Goal: Information Seeking & Learning: Check status

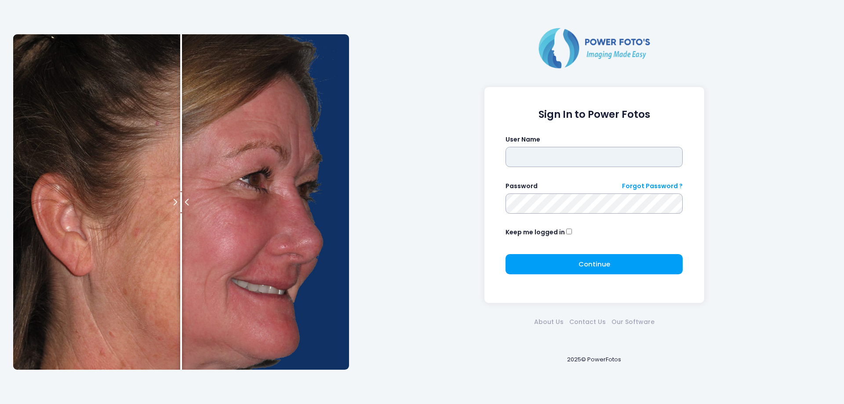
type input "****"
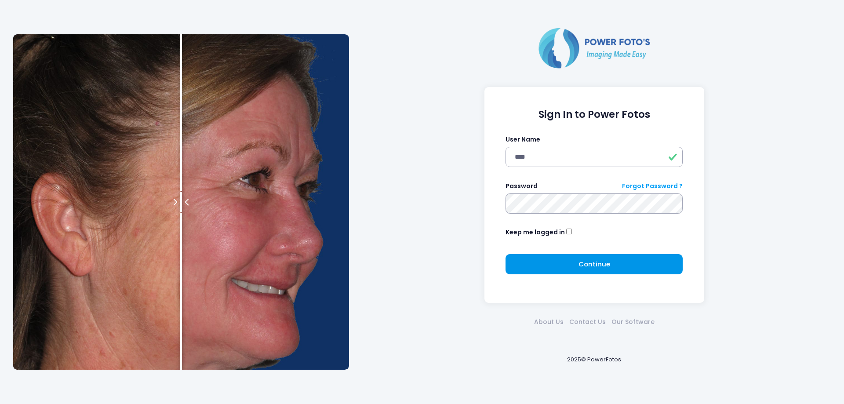
click at [569, 264] on button "Continue Please wait..." at bounding box center [593, 264] width 177 height 20
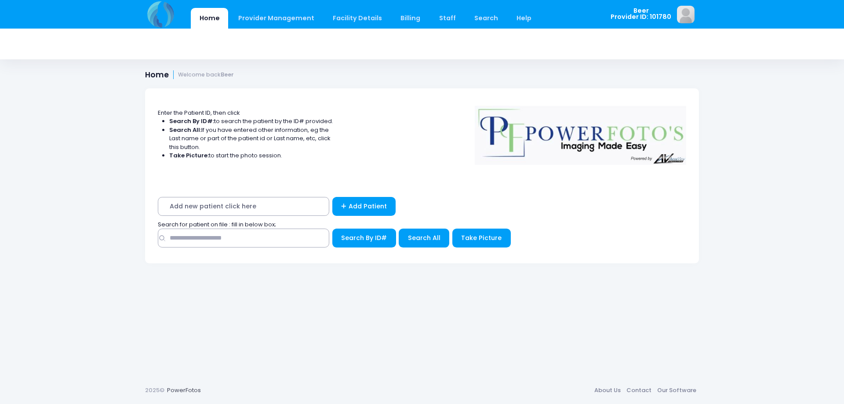
click at [282, 206] on span "Add new patient click here" at bounding box center [243, 206] width 171 height 19
click at [229, 240] on input "text" at bounding box center [243, 237] width 171 height 19
type input "**********"
click at [332, 228] on button "Search By ID#" at bounding box center [364, 237] width 64 height 19
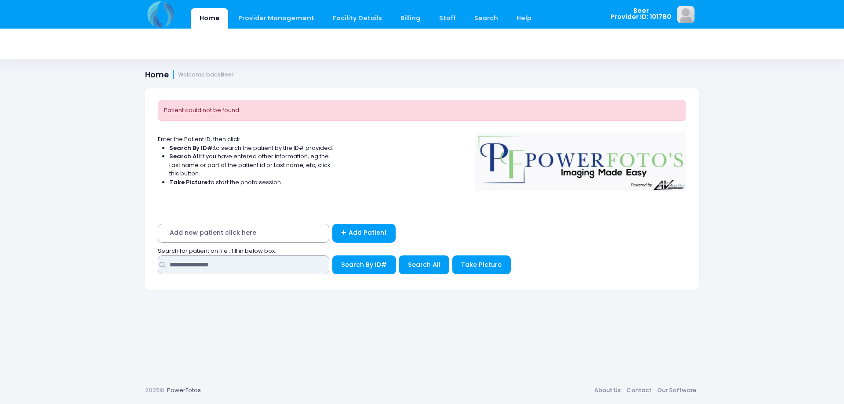
drag, startPoint x: 250, startPoint y: 266, endPoint x: 96, endPoint y: 265, distance: 153.8
click at [96, 265] on div "Home Provider Management Provider Management Add User View Users Billing" at bounding box center [422, 202] width 844 height 404
type input "*****"
click at [354, 268] on span "Search By ID#" at bounding box center [364, 264] width 46 height 9
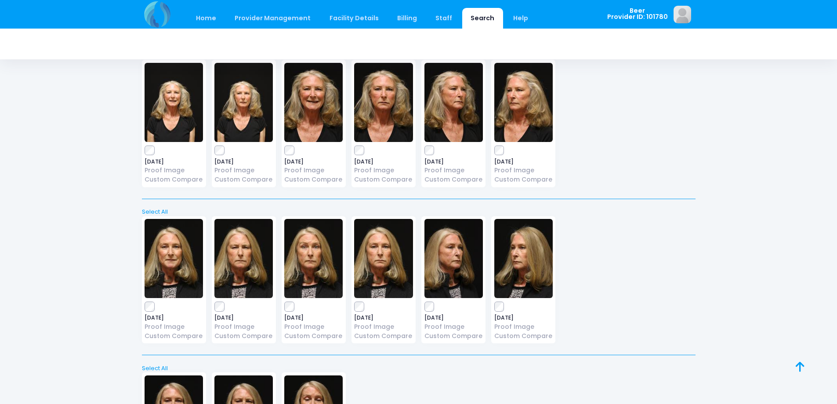
scroll to position [483, 0]
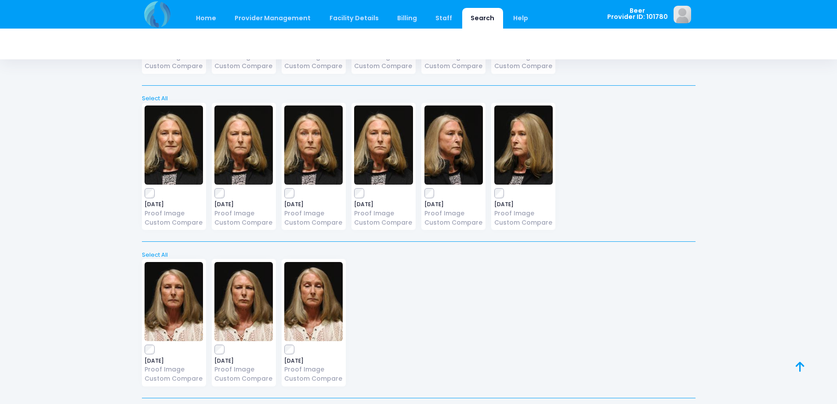
click at [324, 299] on img at bounding box center [313, 301] width 58 height 79
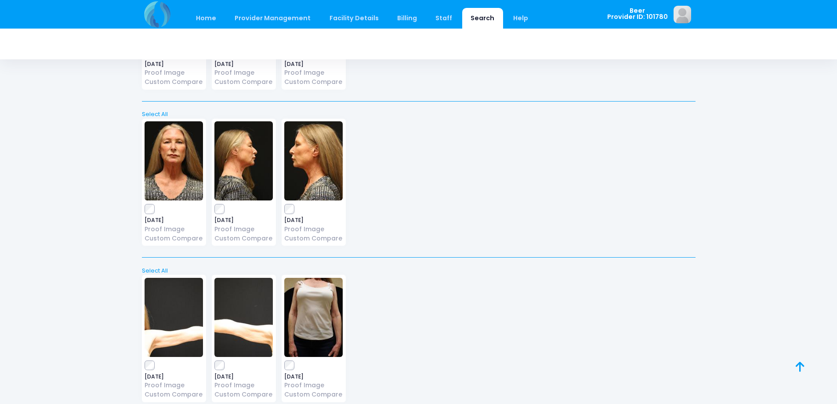
scroll to position [1406, 0]
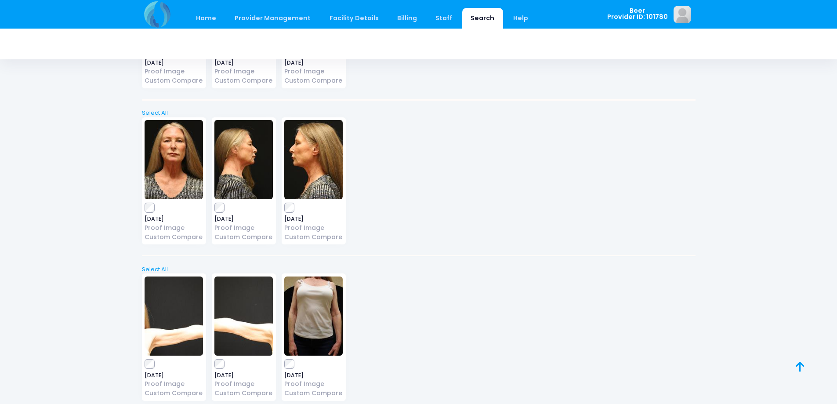
click at [318, 311] on img at bounding box center [313, 315] width 58 height 79
click at [187, 323] on img at bounding box center [174, 315] width 58 height 79
click at [224, 365] on label at bounding box center [243, 363] width 58 height 9
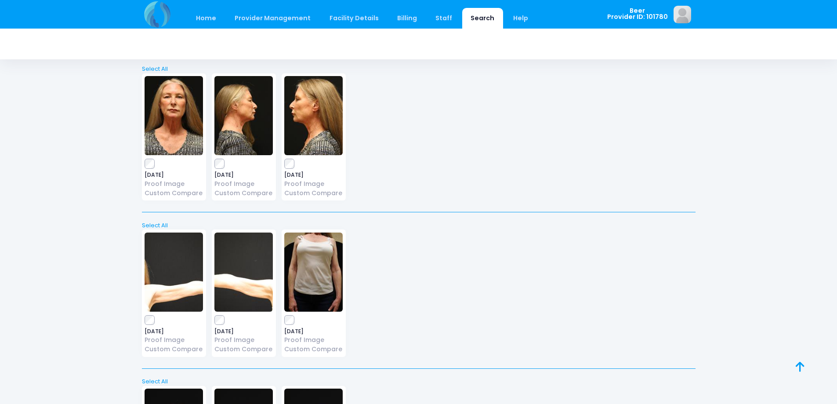
click at [199, 275] on img at bounding box center [174, 271] width 58 height 79
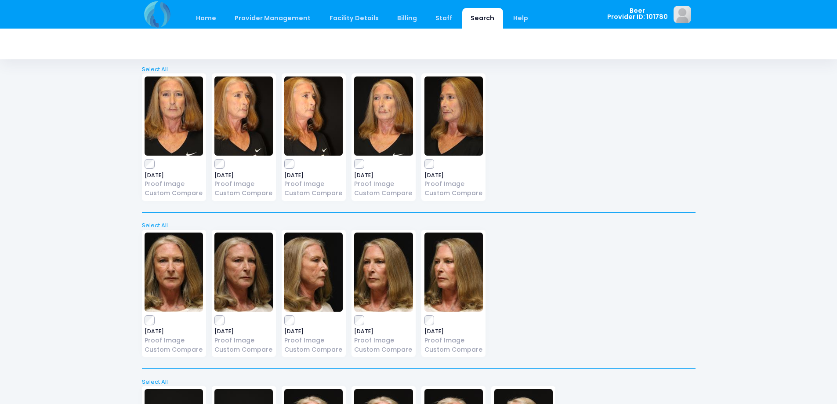
scroll to position [0, 0]
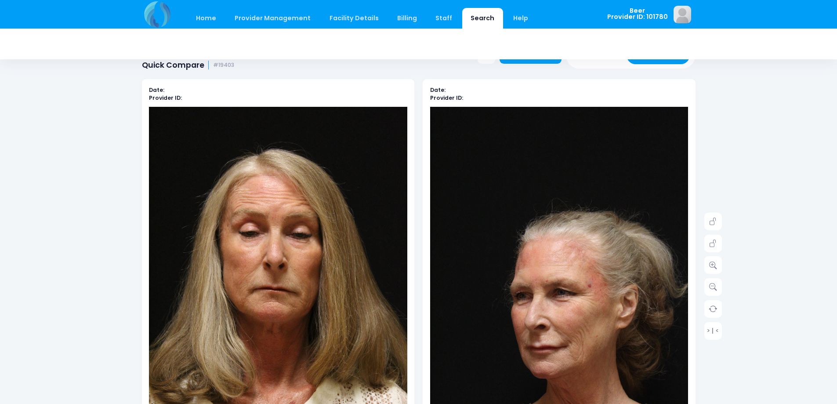
scroll to position [44, 0]
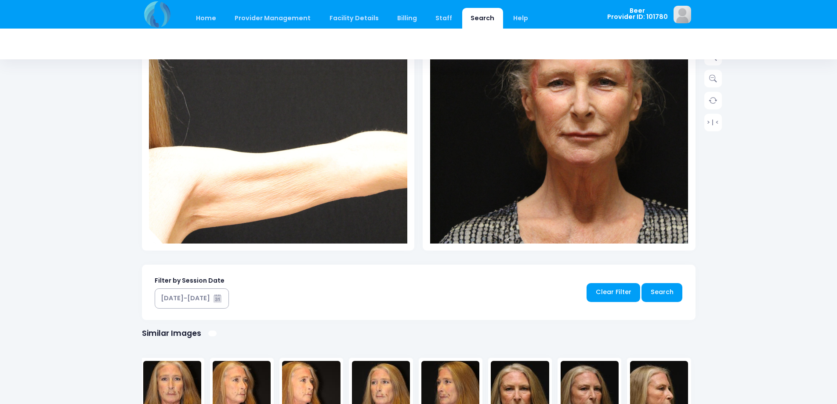
scroll to position [132, 0]
